Goal: Download file/media

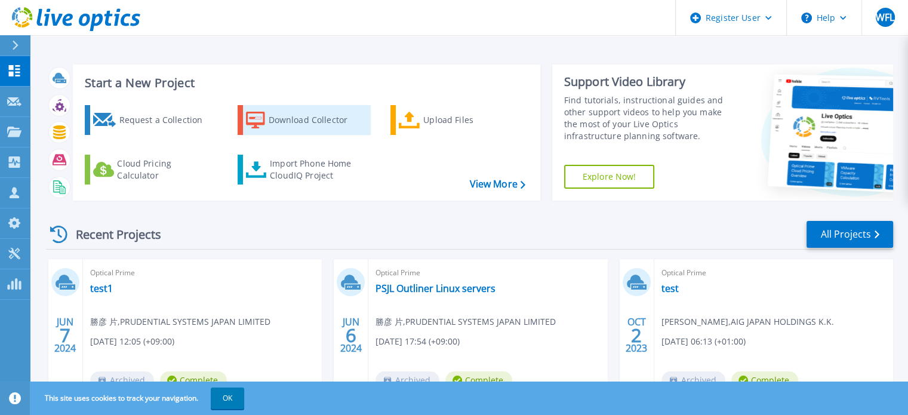
click at [296, 115] on div "Download Collector" at bounding box center [316, 120] width 95 height 24
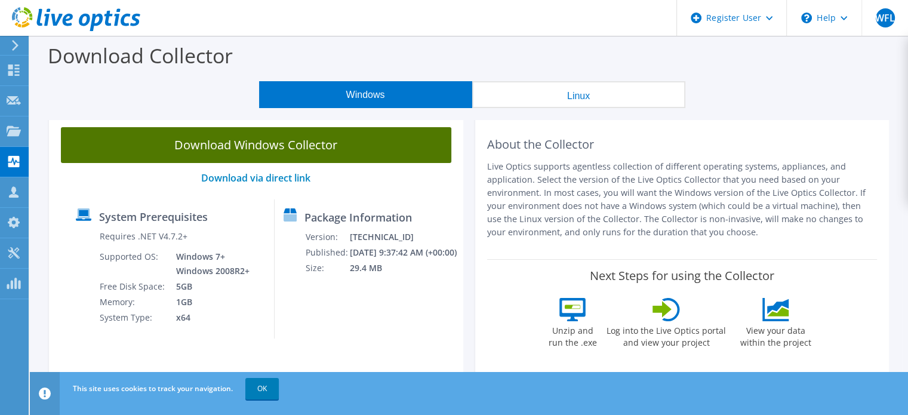
click at [306, 148] on link "Download Windows Collector" at bounding box center [256, 145] width 390 height 36
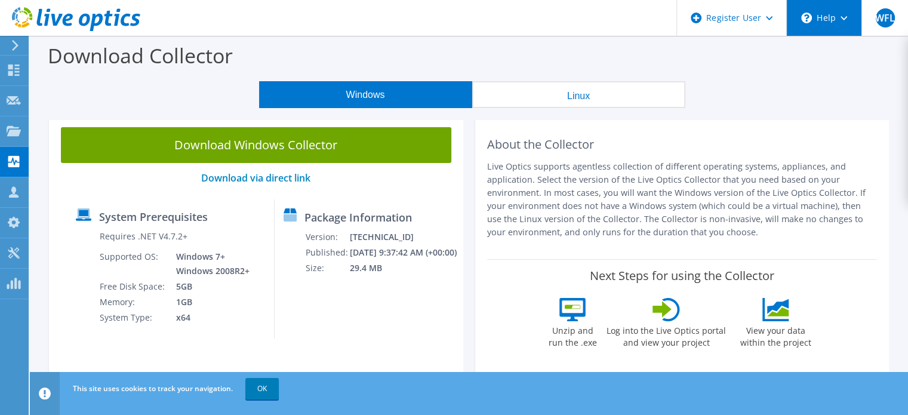
click at [841, 21] on div "\n Help" at bounding box center [823, 18] width 75 height 36
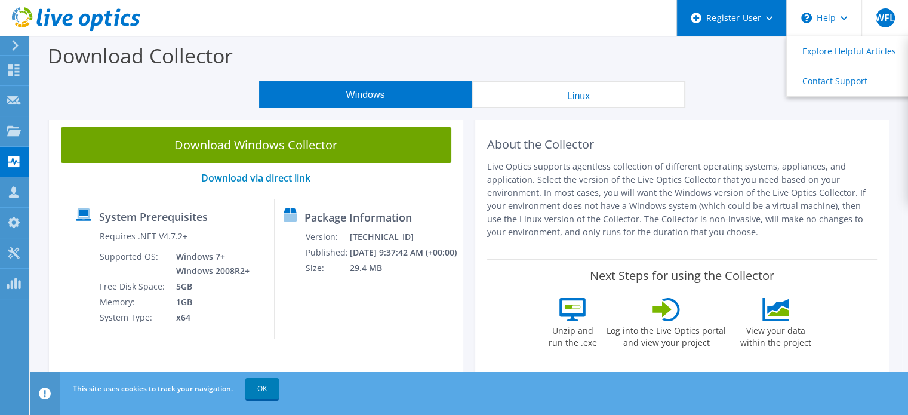
click at [772, 14] on div "Register User" at bounding box center [731, 18] width 110 height 36
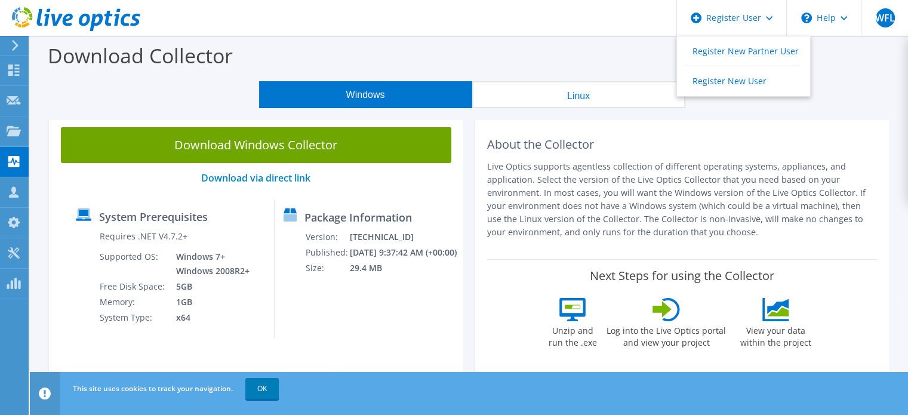
click at [881, 100] on div "Windows Linux" at bounding box center [472, 94] width 860 height 27
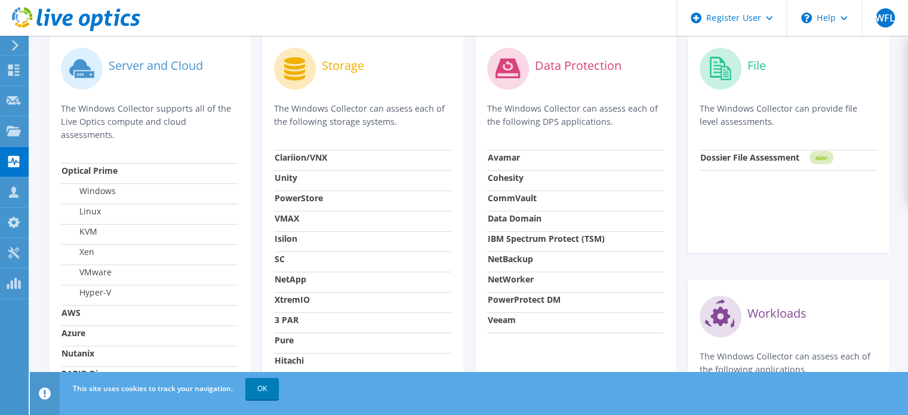
scroll to position [527, 0]
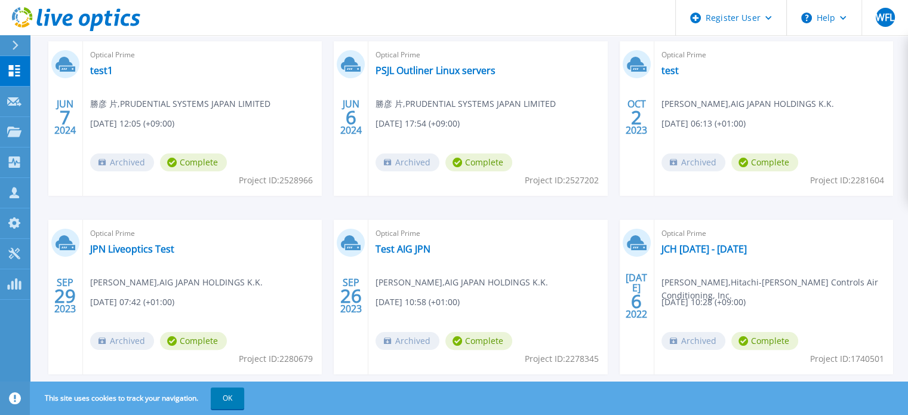
scroll to position [246, 0]
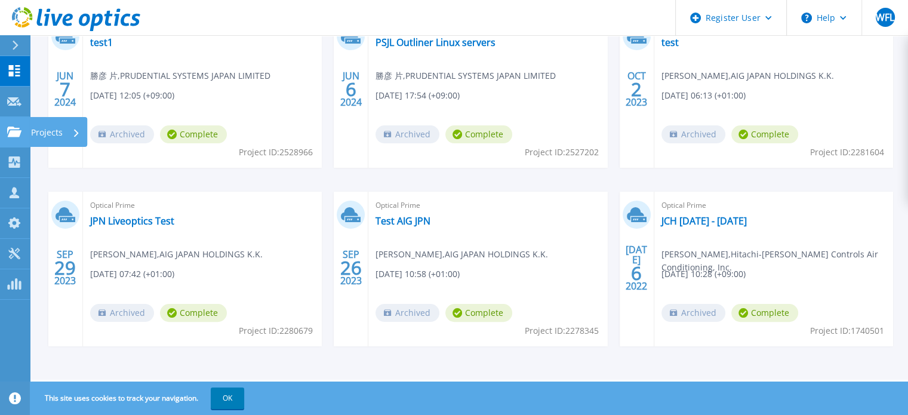
click at [4, 131] on link "Projects Projects" at bounding box center [15, 132] width 30 height 30
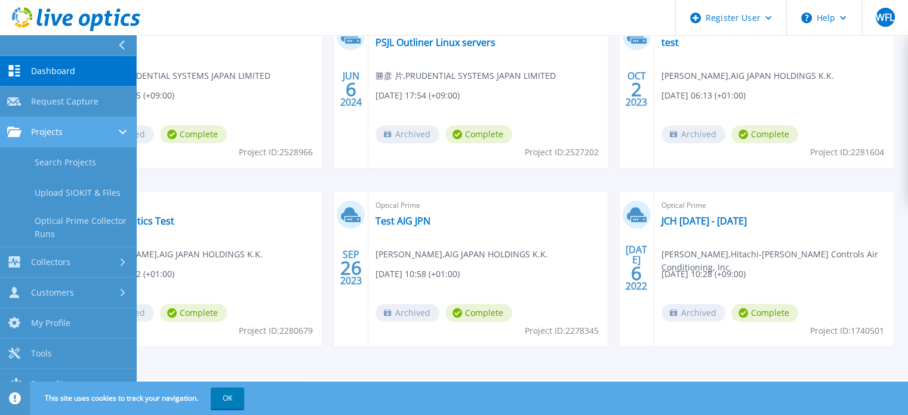
click at [52, 134] on span "Projects" at bounding box center [47, 132] width 32 height 11
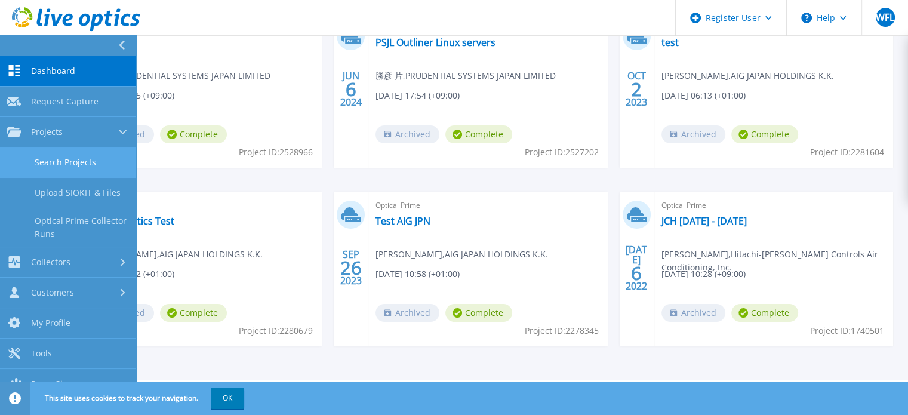
click at [105, 161] on link "Search Projects" at bounding box center [68, 162] width 136 height 30
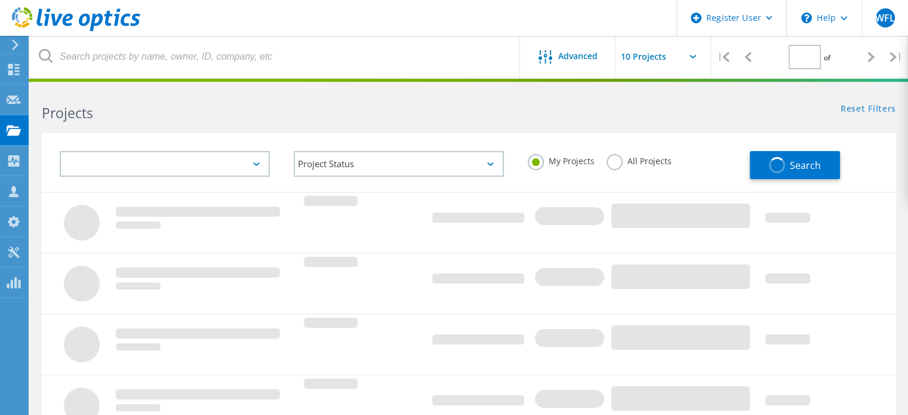
type input "1"
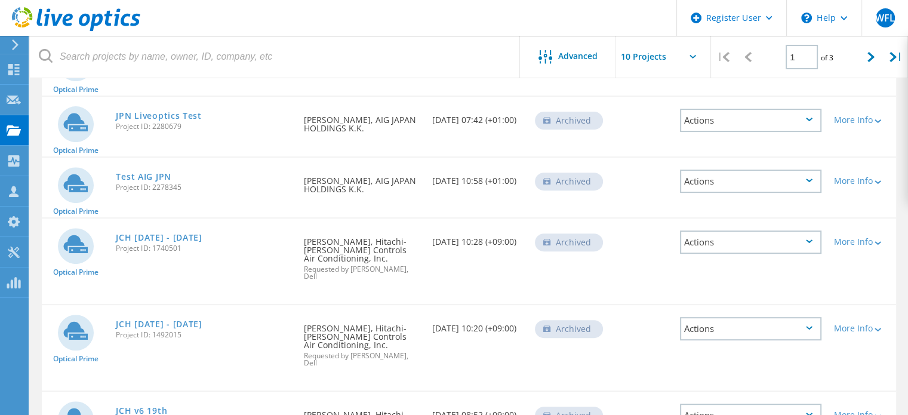
scroll to position [418, 0]
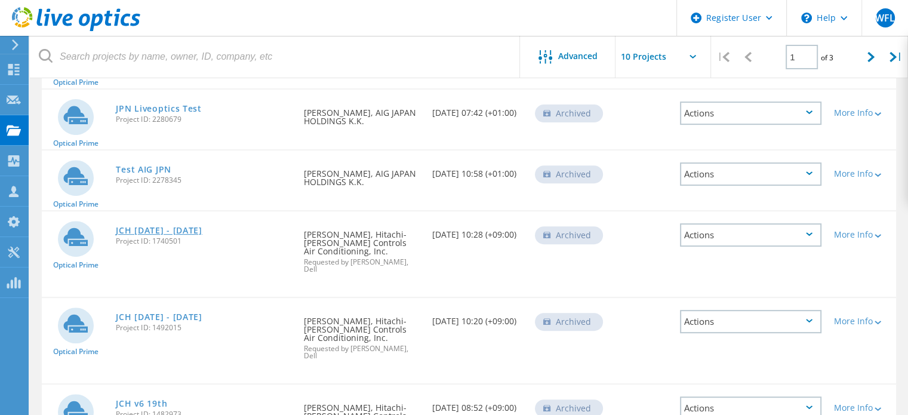
click at [152, 226] on link "JCH [DATE] - [DATE]" at bounding box center [159, 230] width 86 height 8
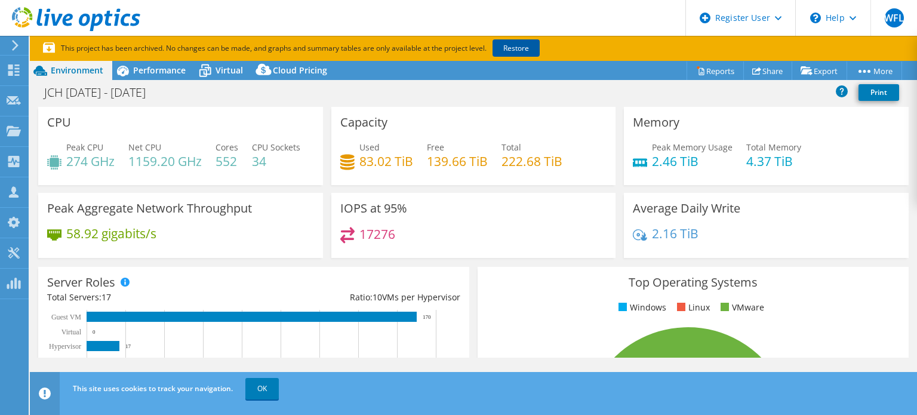
click at [519, 48] on link "Restore" at bounding box center [515, 47] width 47 height 17
